Goal: Task Accomplishment & Management: Complete application form

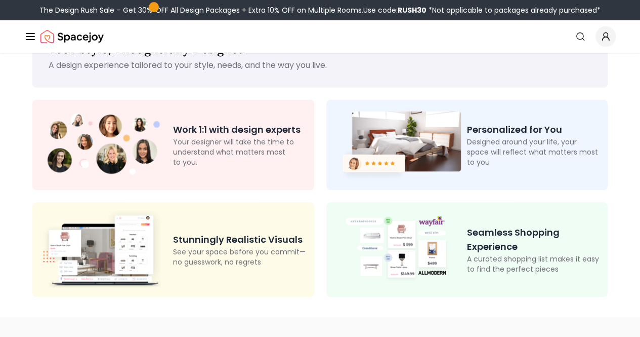
scroll to position [39, 0]
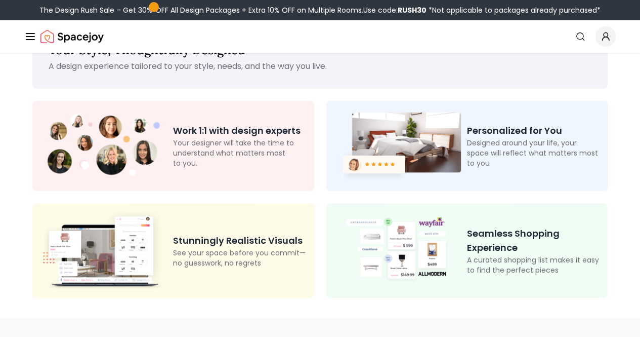
click at [237, 164] on p "Your designer will take the time to understand what matters most to you." at bounding box center [239, 153] width 133 height 30
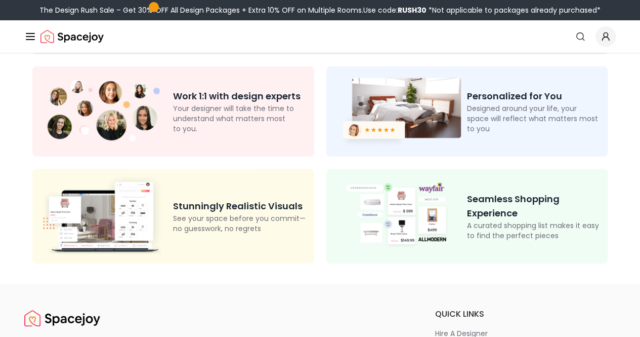
scroll to position [0, 0]
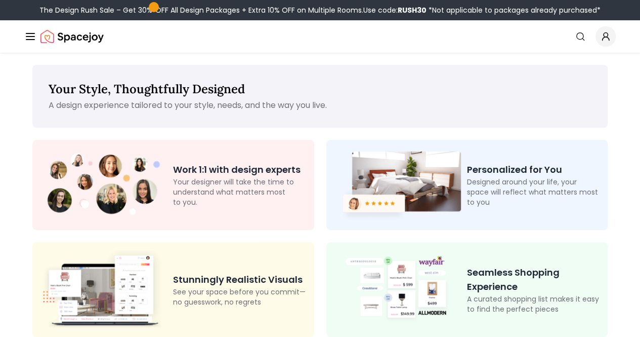
click at [0, 0] on link "Start Your Project" at bounding box center [0, 0] width 0 height 0
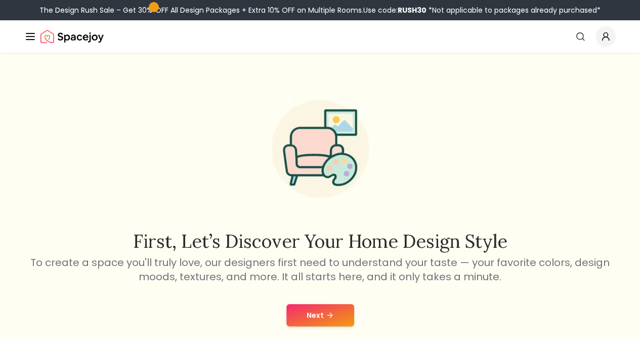
click at [335, 319] on button "Next" at bounding box center [320, 315] width 68 height 22
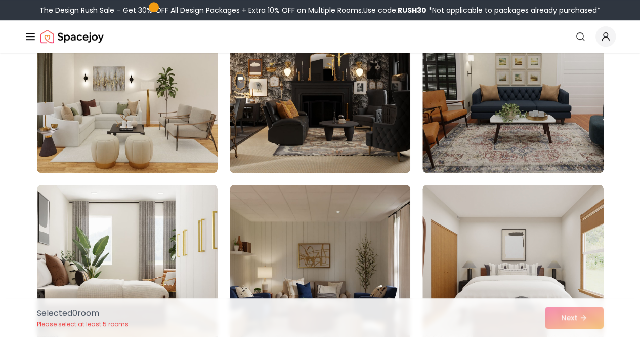
scroll to position [302, 0]
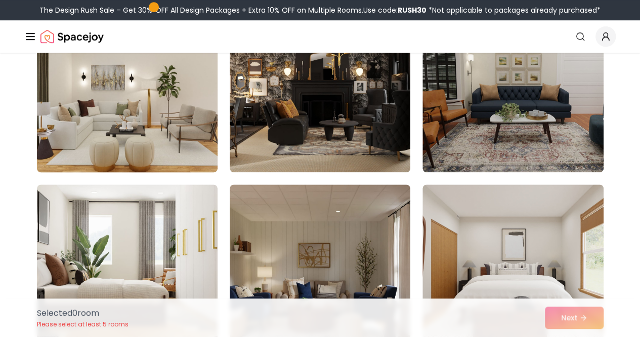
click at [118, 151] on img at bounding box center [127, 91] width 190 height 170
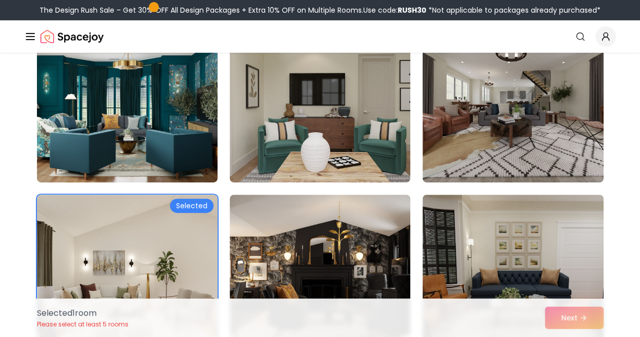
scroll to position [120, 0]
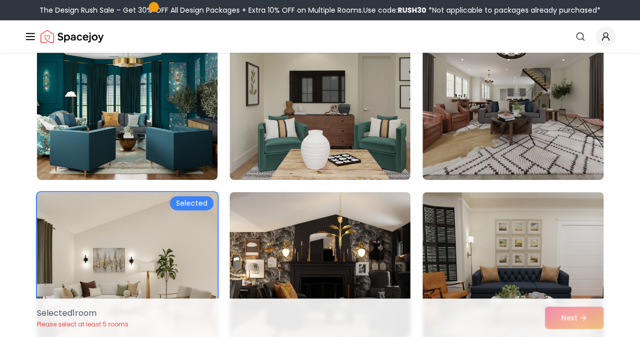
click at [298, 242] on img at bounding box center [320, 273] width 190 height 170
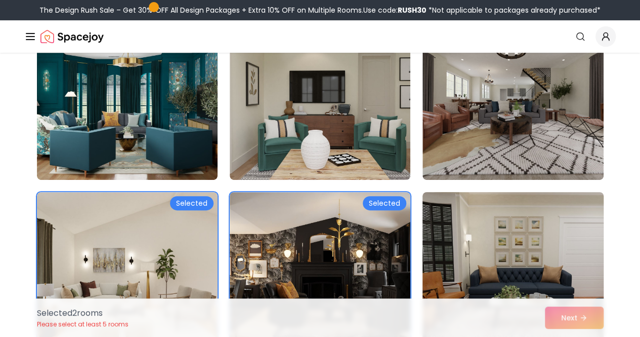
click at [480, 246] on img at bounding box center [513, 273] width 190 height 170
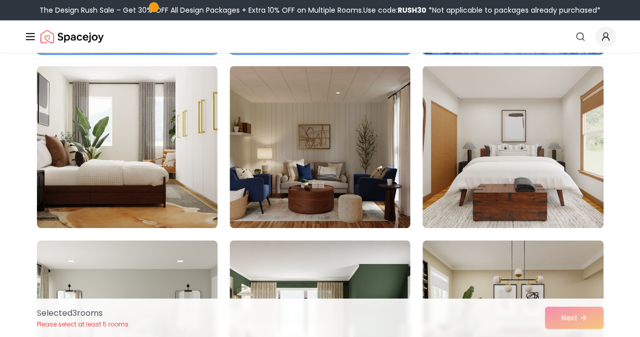
scroll to position [421, 0]
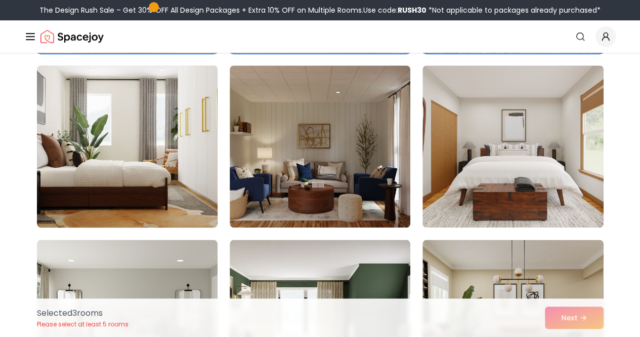
click at [126, 169] on img at bounding box center [127, 146] width 190 height 170
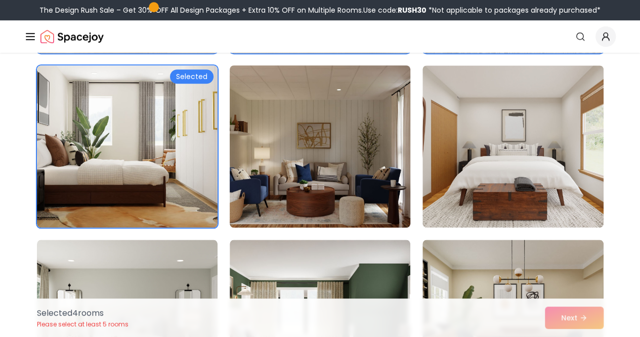
click at [345, 173] on img at bounding box center [320, 146] width 190 height 170
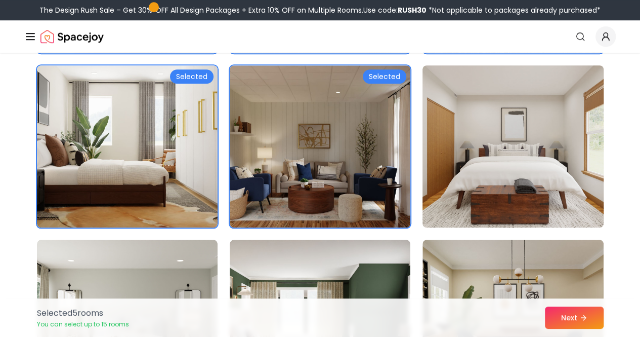
click at [495, 169] on img at bounding box center [513, 146] width 190 height 170
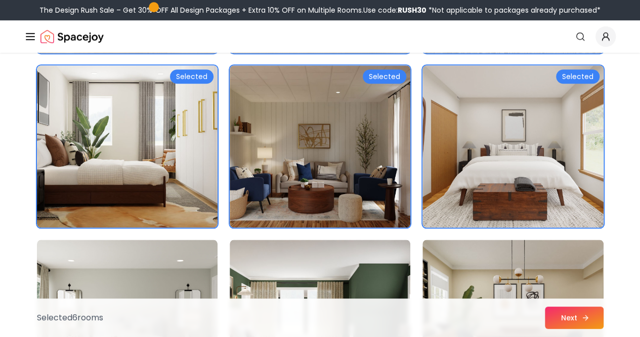
click at [580, 308] on button "Next" at bounding box center [574, 317] width 59 height 22
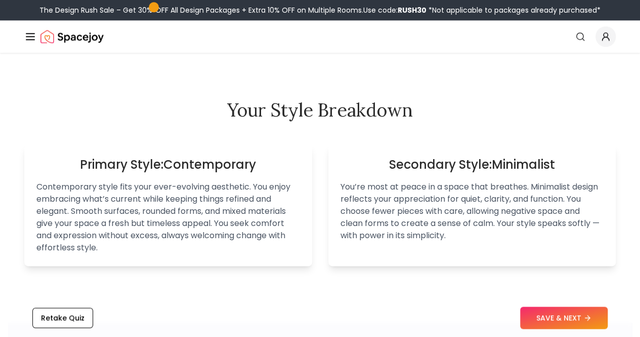
scroll to position [501, 0]
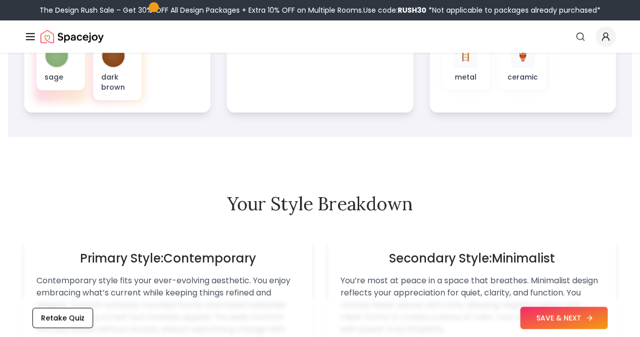
click at [540, 319] on button "SAVE & NEXT" at bounding box center [564, 317] width 88 height 22
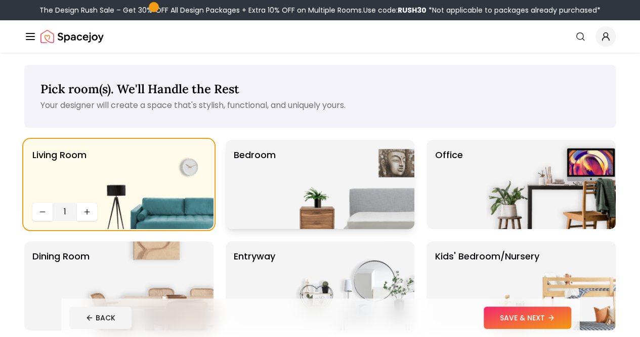
click at [298, 209] on img at bounding box center [350, 184] width 130 height 89
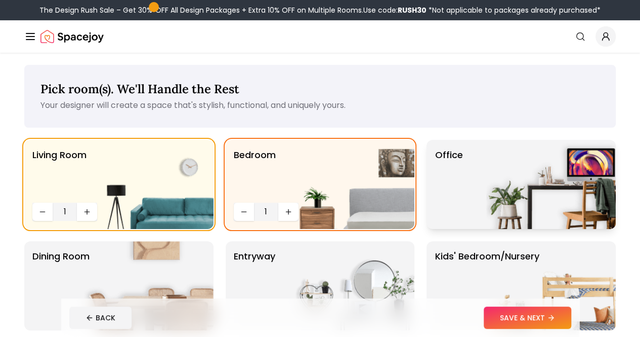
click at [472, 203] on div "Office" at bounding box center [521, 184] width 189 height 89
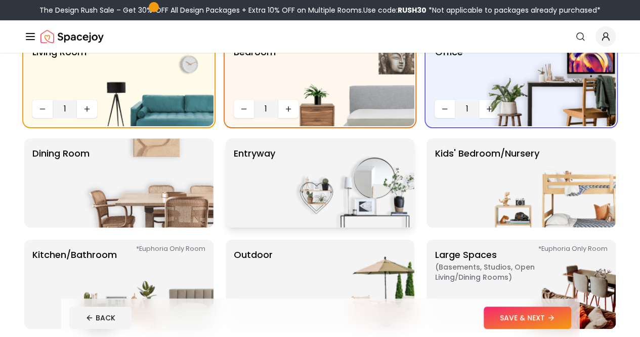
scroll to position [103, 0]
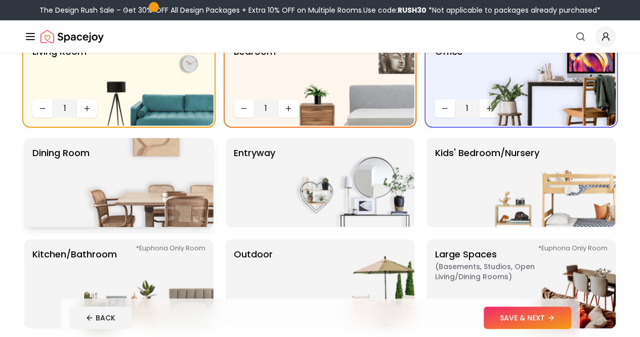
click at [140, 201] on img at bounding box center [149, 182] width 130 height 89
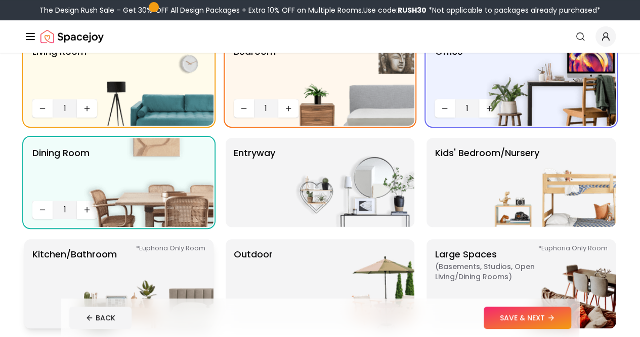
click at [135, 246] on img at bounding box center [149, 283] width 130 height 89
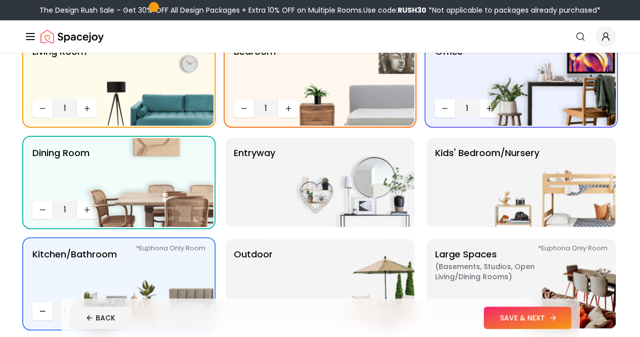
click at [560, 327] on button "SAVE & NEXT" at bounding box center [528, 317] width 88 height 22
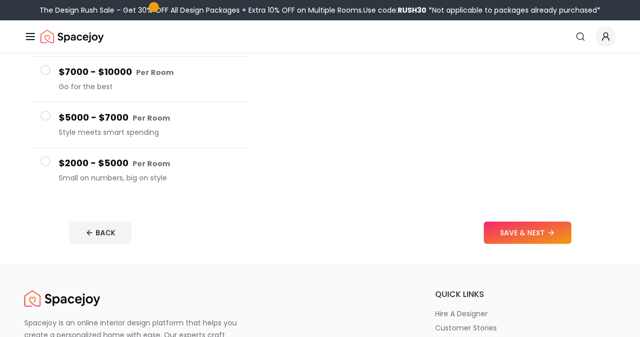
scroll to position [207, 0]
click at [69, 155] on h4 "$2000 - $5000 Per Room" at bounding box center [149, 162] width 181 height 15
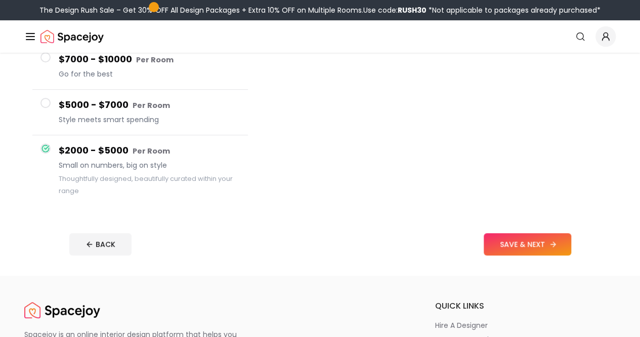
click at [546, 245] on button "SAVE & NEXT" at bounding box center [528, 244] width 88 height 22
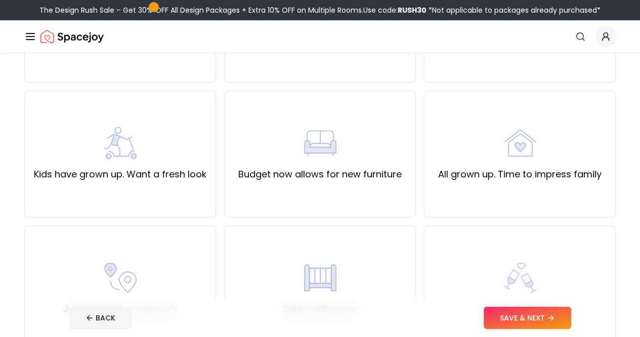
scroll to position [184, 0]
click at [336, 174] on label "Budget now allows for new furniture" at bounding box center [319, 173] width 163 height 14
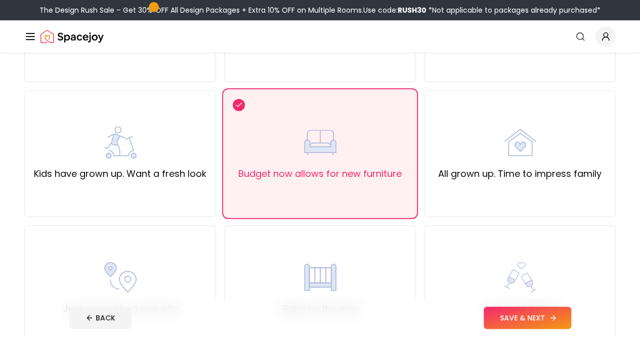
click at [549, 315] on button "SAVE & NEXT" at bounding box center [528, 317] width 88 height 22
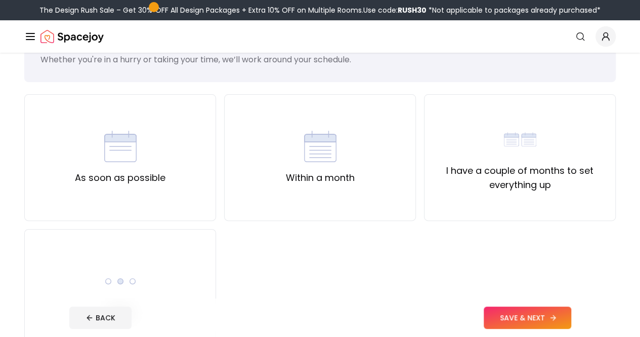
scroll to position [47, 0]
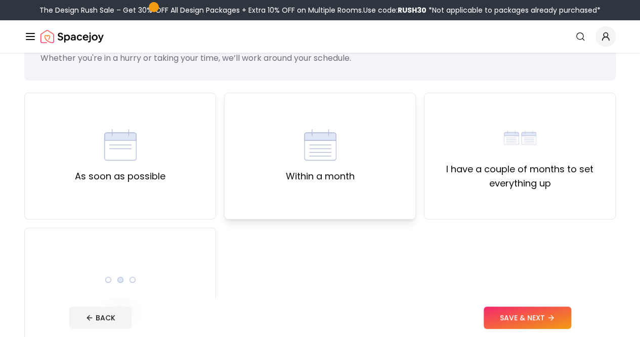
click at [301, 186] on div "Within a month" at bounding box center [320, 156] width 192 height 127
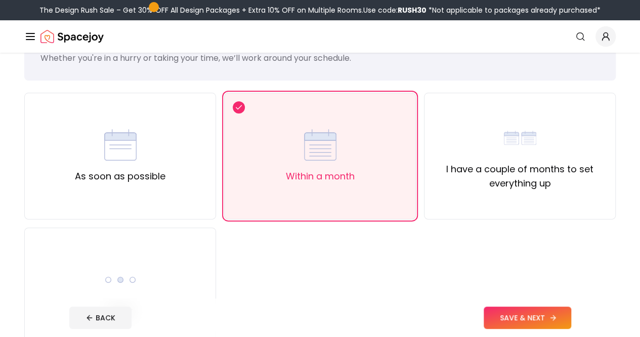
click at [545, 309] on button "SAVE & NEXT" at bounding box center [528, 317] width 88 height 22
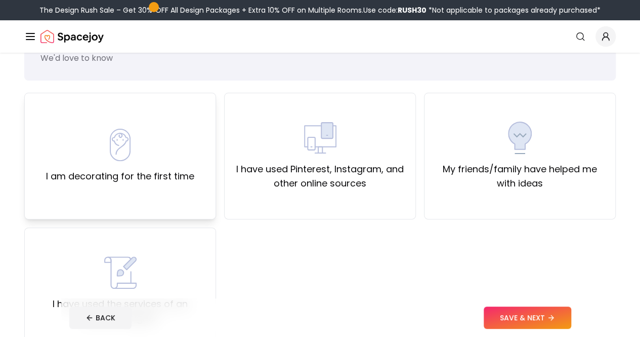
click at [104, 158] on img at bounding box center [120, 145] width 32 height 32
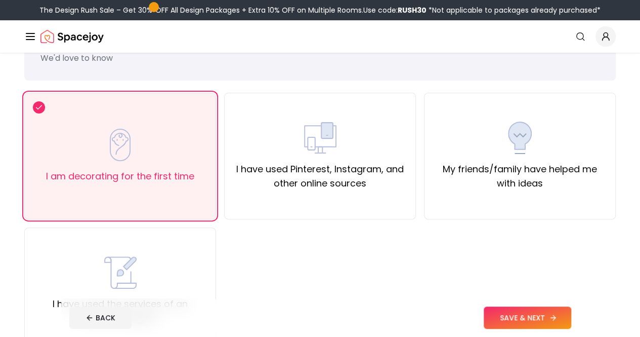
click at [571, 316] on button "SAVE & NEXT" at bounding box center [528, 317] width 88 height 22
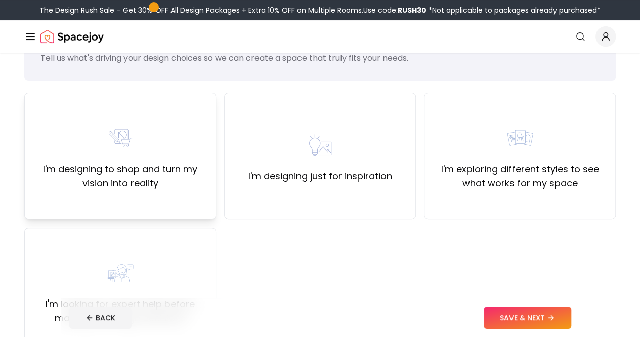
click at [174, 201] on div "I'm designing to shop and turn my vision into reality" at bounding box center [120, 156] width 192 height 127
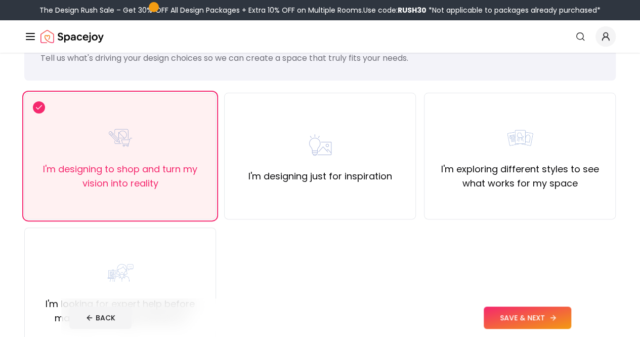
click at [534, 306] on button "SAVE & NEXT" at bounding box center [528, 317] width 88 height 22
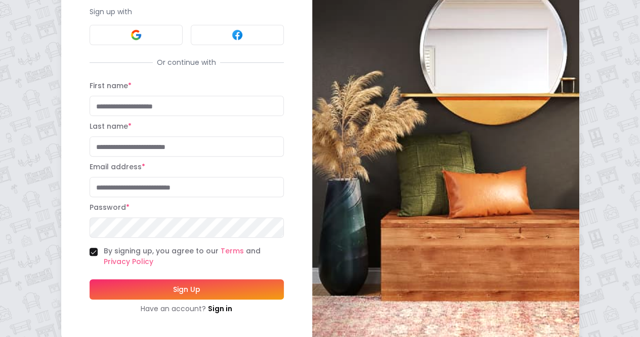
scroll to position [109, 0]
